Goal: Check status

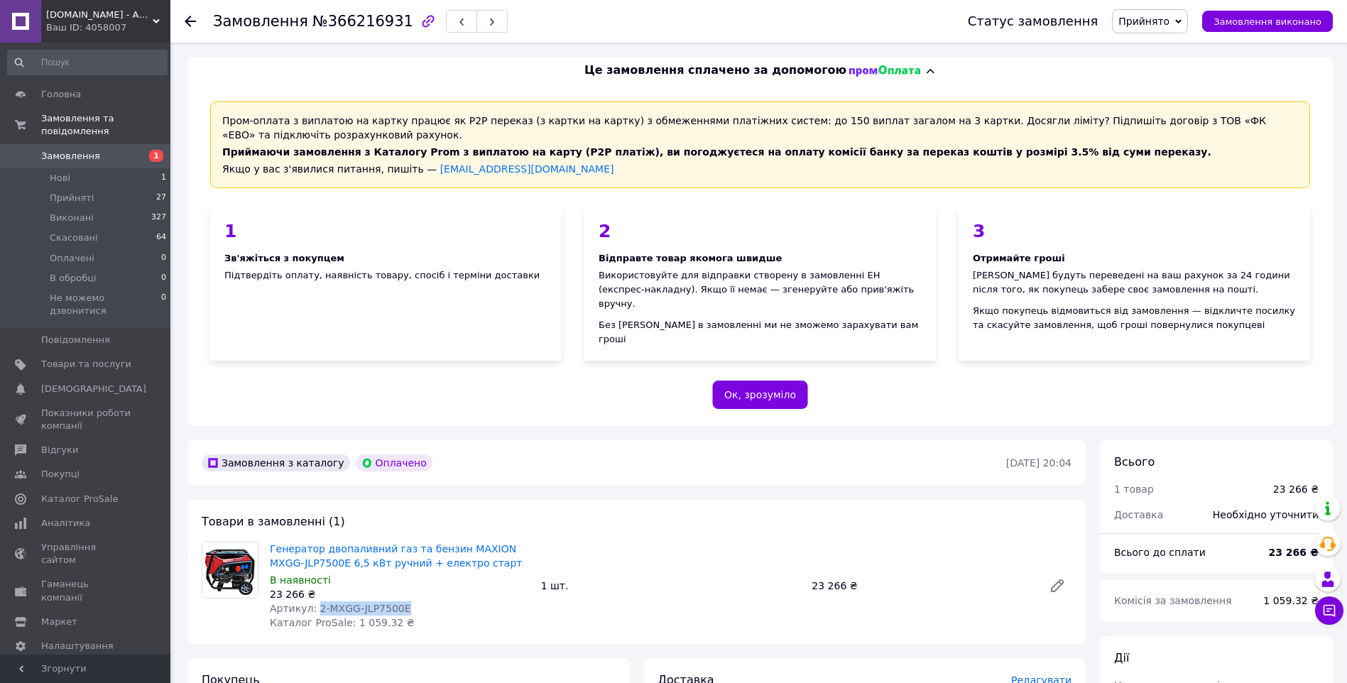
drag, startPoint x: 313, startPoint y: 590, endPoint x: 398, endPoint y: 590, distance: 84.5
click at [398, 601] on div "Артикул: 2-MXGG-JLP7500E" at bounding box center [400, 608] width 260 height 14
copy span "2-MXGG-JLP7500E"
click at [98, 150] on span "Замовлення" at bounding box center [86, 156] width 90 height 13
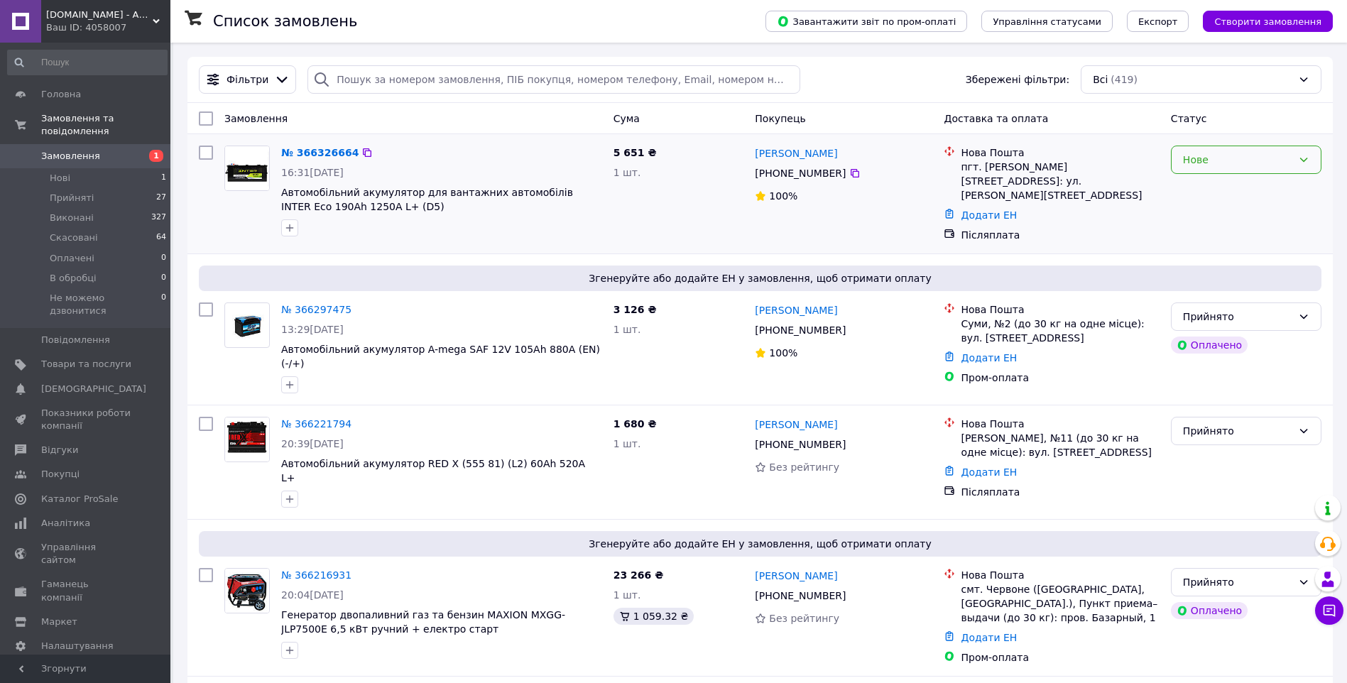
click at [1311, 165] on div "Нове" at bounding box center [1246, 160] width 151 height 28
click at [1245, 289] on li "В обробці" at bounding box center [1246, 294] width 149 height 26
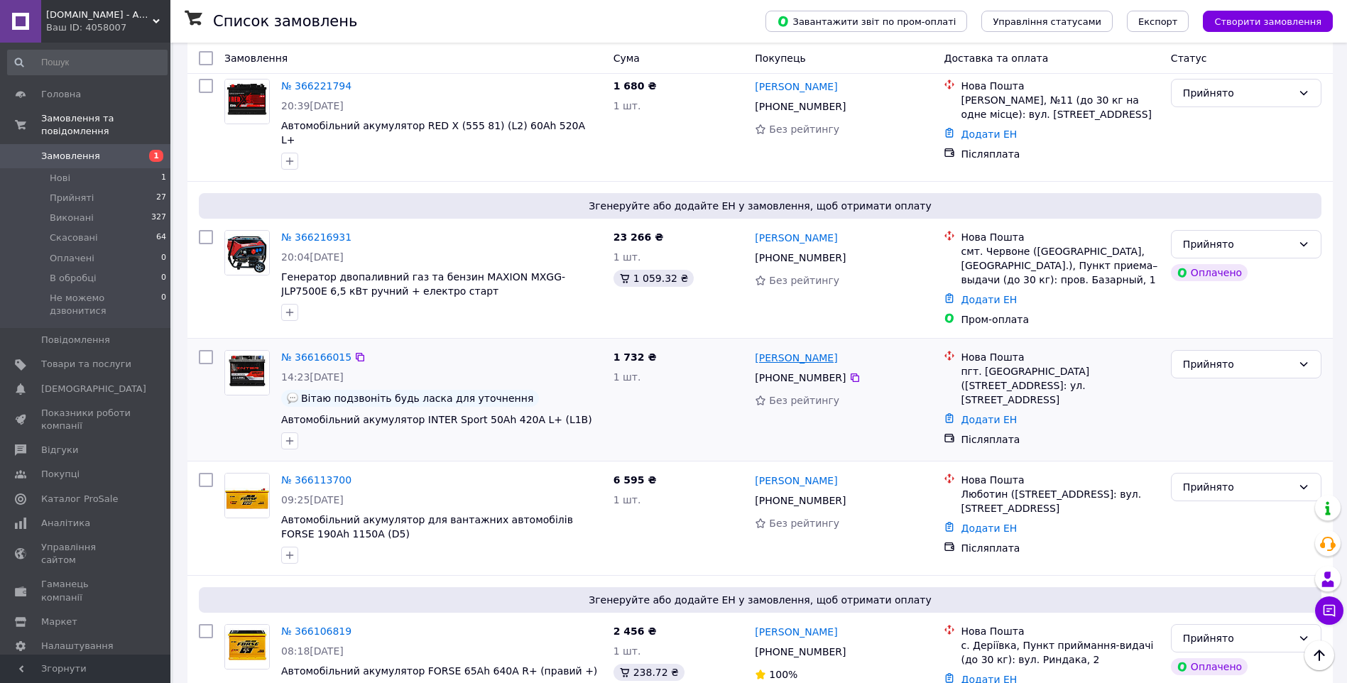
scroll to position [355, 0]
